Goal: Task Accomplishment & Management: Use online tool/utility

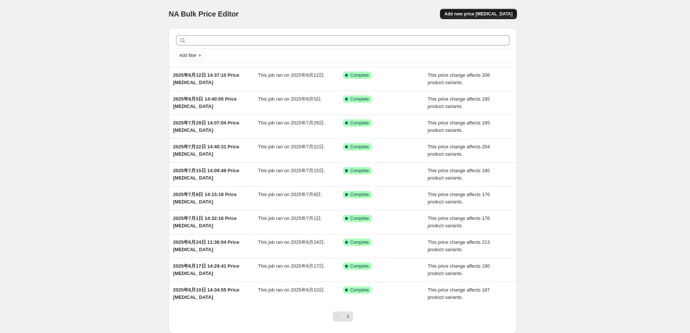
click at [489, 15] on span "Add new price [MEDICAL_DATA]" at bounding box center [479, 14] width 68 height 6
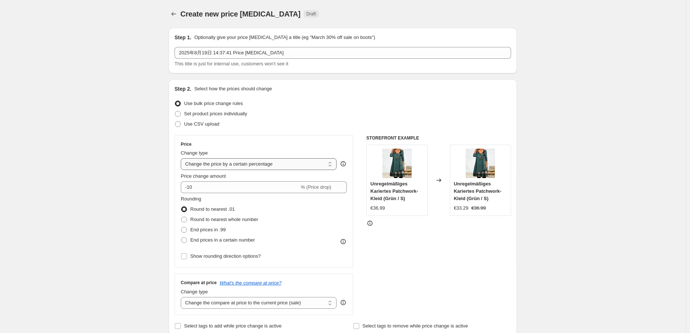
click at [228, 165] on select "Change the price to a certain amount Change the price by a certain amount Chang…" at bounding box center [259, 164] width 156 height 12
select select "no_change"
click at [183, 158] on select "Change the price to a certain amount Change the price by a certain amount Chang…" at bounding box center [259, 164] width 156 height 12
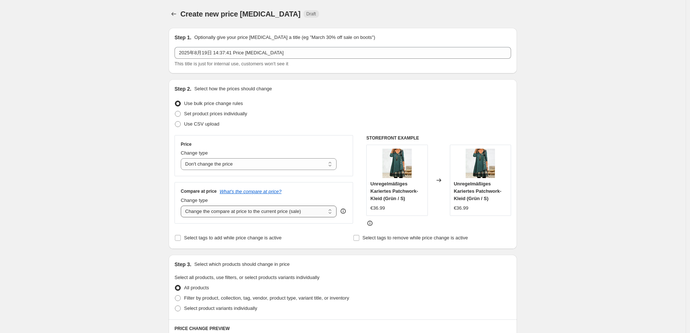
click at [221, 213] on select "Change the compare at price to the current price (sale) Change the compare at p…" at bounding box center [259, 211] width 156 height 12
select select "remove"
click at [183, 206] on select "Change the compare at price to the current price (sale) Change the compare at p…" at bounding box center [259, 211] width 156 height 12
click at [181, 301] on span at bounding box center [178, 298] width 7 height 7
click at [175, 295] on input "Filter by product, collection, tag, vendor, product type, variant title, or inv…" at bounding box center [175, 295] width 0 height 0
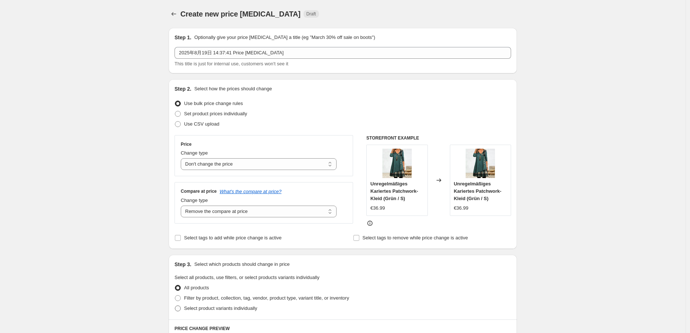
radio input "true"
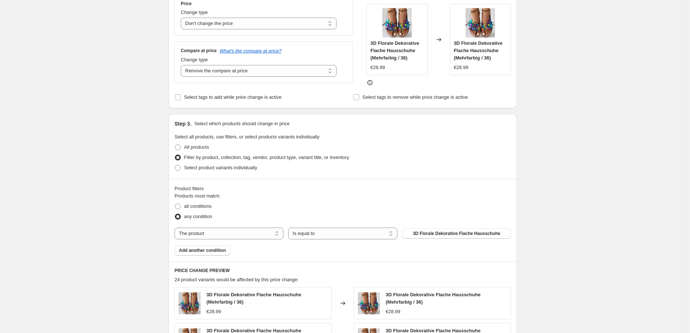
scroll to position [163, 0]
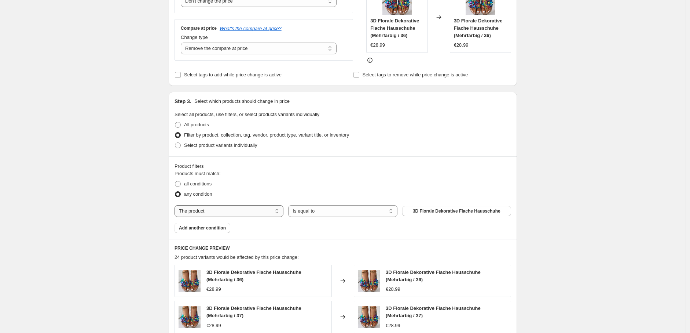
click at [257, 216] on select "The product The product's collection The product's tag The product's vendor The…" at bounding box center [229, 211] width 109 height 12
select select "tag"
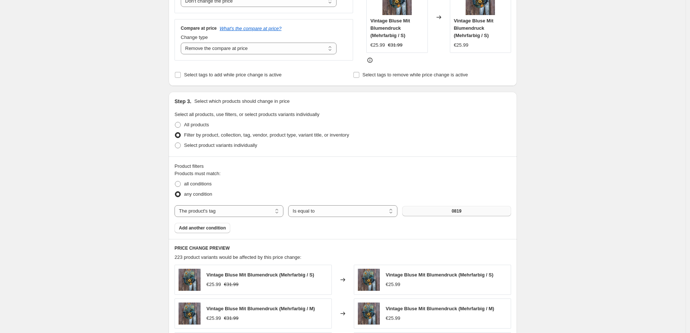
click at [490, 214] on button "0819" at bounding box center [456, 211] width 109 height 10
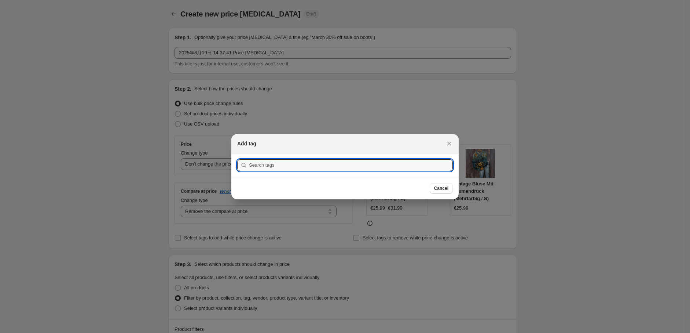
scroll to position [0, 0]
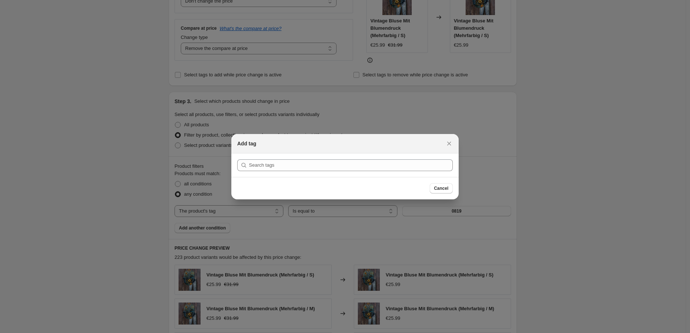
click at [388, 172] on section "Submit" at bounding box center [344, 164] width 227 height 23
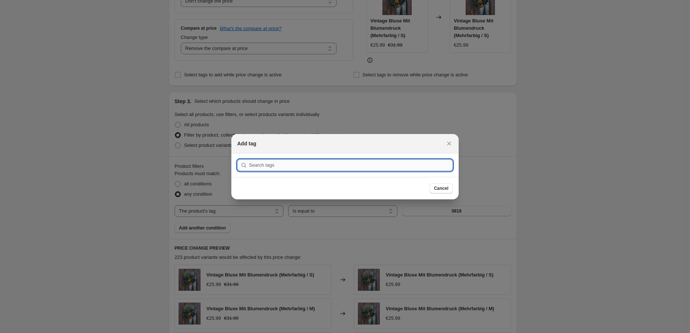
click at [377, 167] on input ":r2f:" at bounding box center [351, 165] width 204 height 12
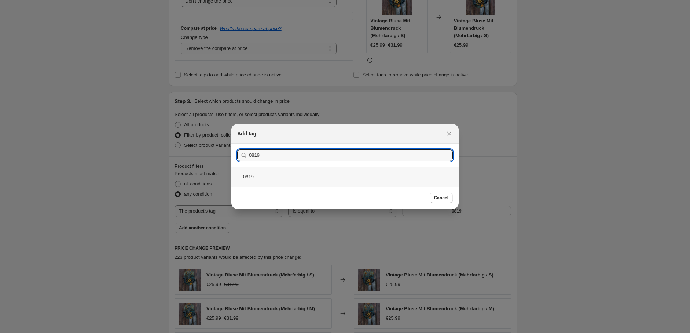
type input "0819"
click at [303, 173] on div "0819" at bounding box center [344, 176] width 227 height 19
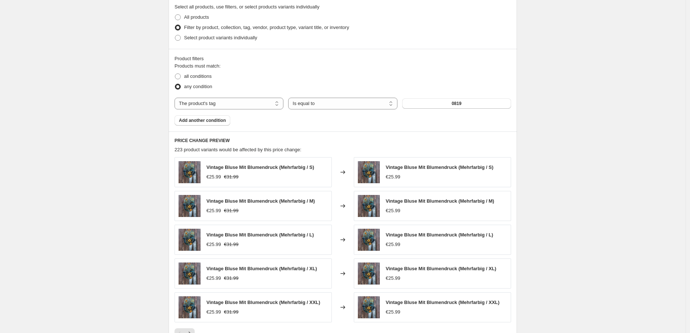
scroll to position [395, 0]
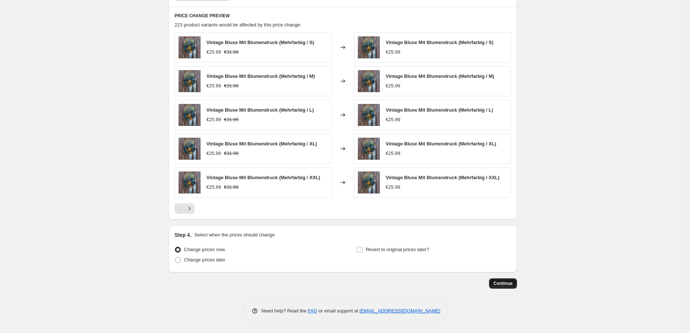
click at [498, 284] on span "Continue" at bounding box center [503, 283] width 19 height 6
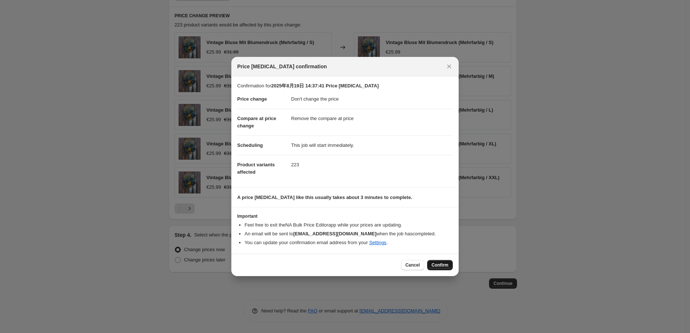
click at [438, 264] on span "Confirm" at bounding box center [440, 265] width 17 height 6
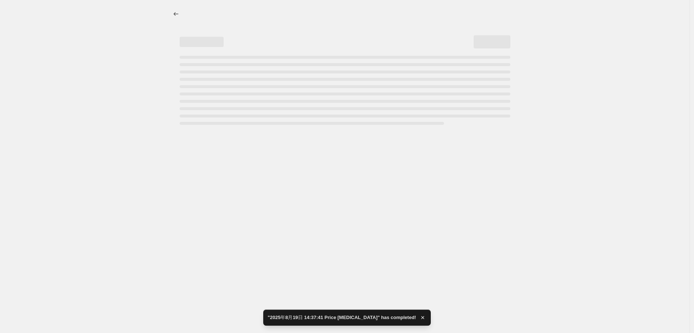
select select "no_change"
select select "remove"
select select "tag"
